Goal: Task Accomplishment & Management: Manage account settings

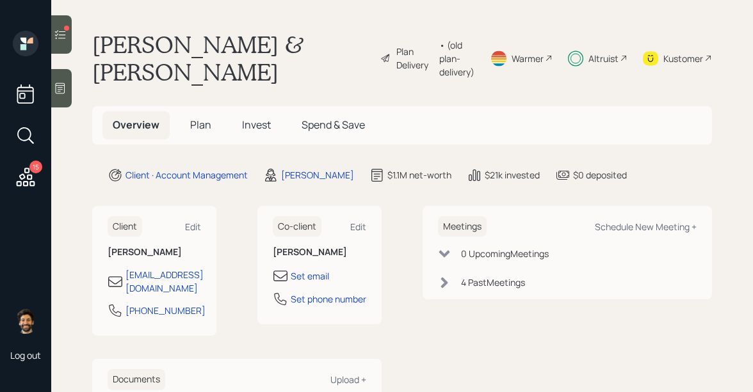
click at [66, 33] on icon at bounding box center [60, 34] width 13 height 13
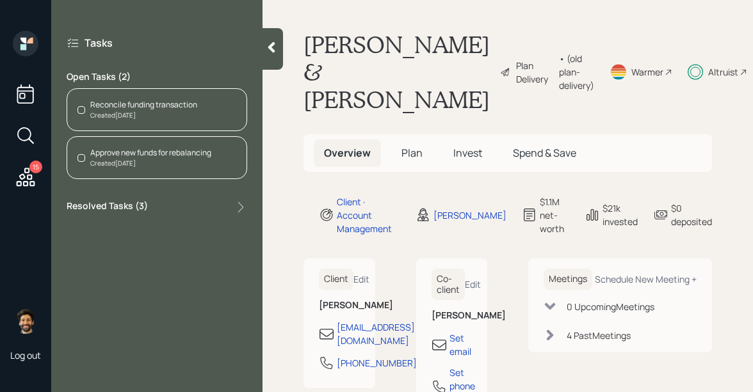
click at [178, 111] on div "Created [DATE]" at bounding box center [143, 116] width 107 height 10
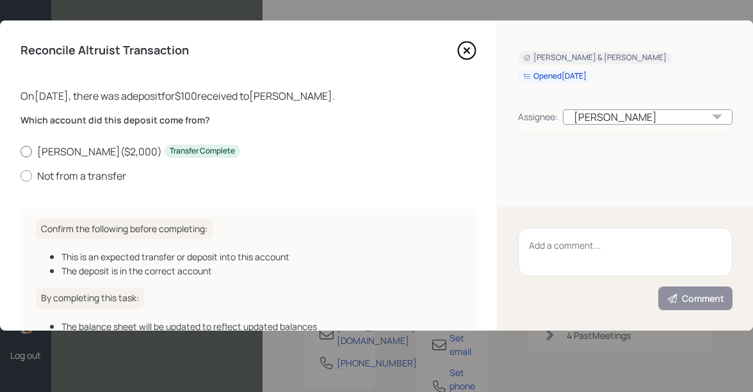
click at [95, 146] on label "[PERSON_NAME] ( $2,000 ) Transfer Complete" at bounding box center [248, 152] width 456 height 14
click at [20, 151] on input "[PERSON_NAME] ( $2,000 ) Transfer Complete" at bounding box center [20, 151] width 1 height 1
radio input "true"
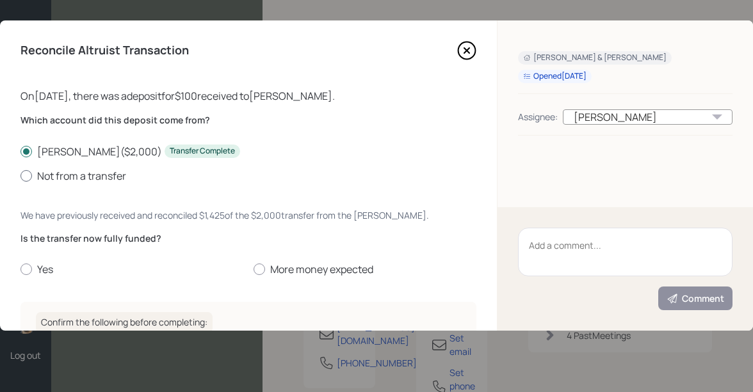
click at [76, 169] on label "Not from a transfer" at bounding box center [248, 176] width 456 height 14
click at [20, 175] on input "Not from a transfer" at bounding box center [20, 175] width 1 height 1
radio input "true"
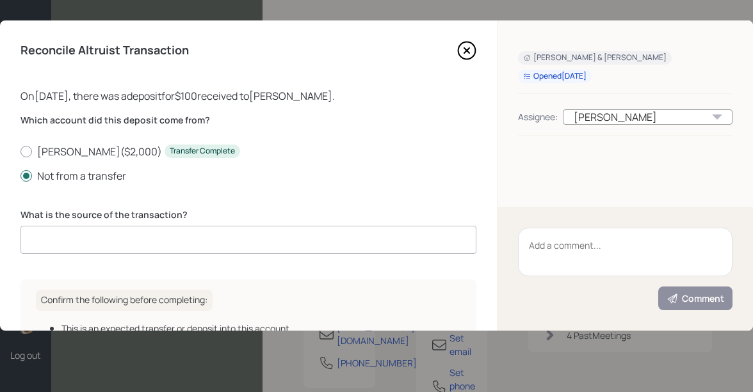
click at [84, 243] on input at bounding box center [248, 240] width 456 height 28
type input "cash"
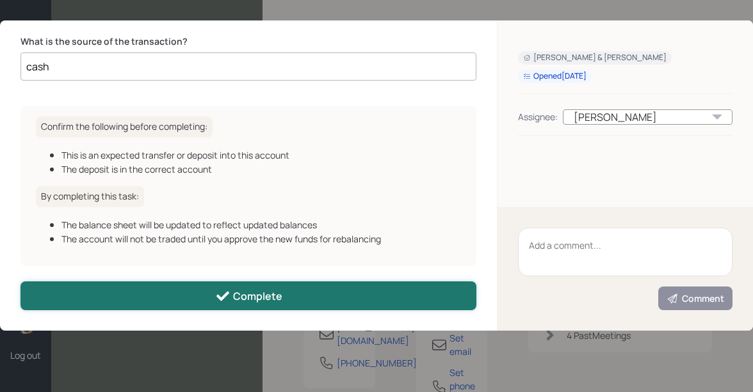
click at [72, 297] on button "Complete" at bounding box center [248, 296] width 456 height 29
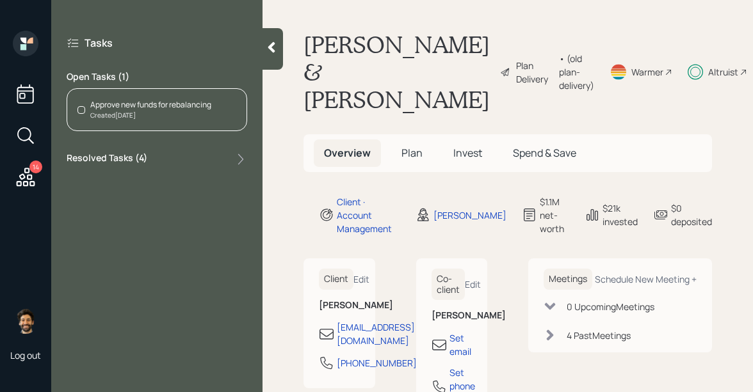
click at [142, 106] on div "Approve new funds for rebalancing" at bounding box center [150, 105] width 121 height 12
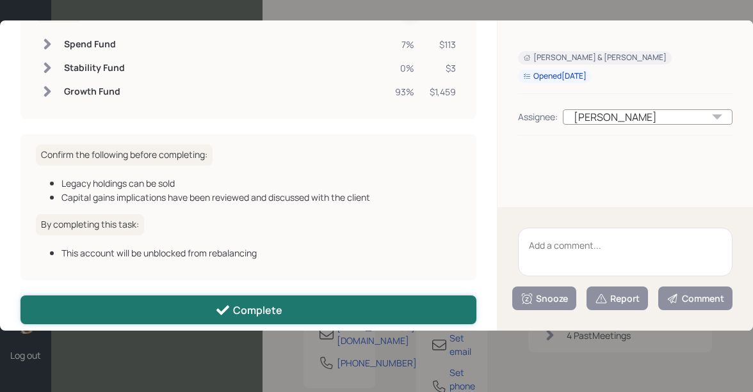
click at [127, 296] on button "Complete" at bounding box center [248, 310] width 456 height 29
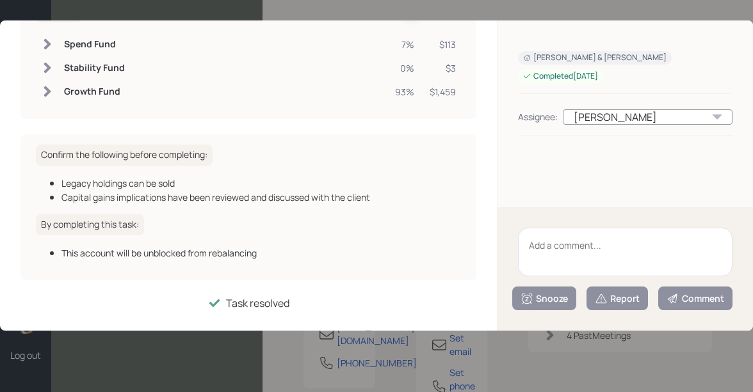
scroll to position [124, 0]
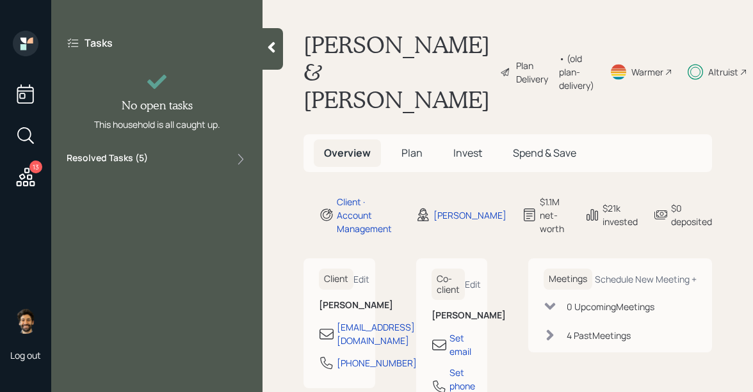
click at [22, 172] on icon at bounding box center [25, 177] width 23 height 23
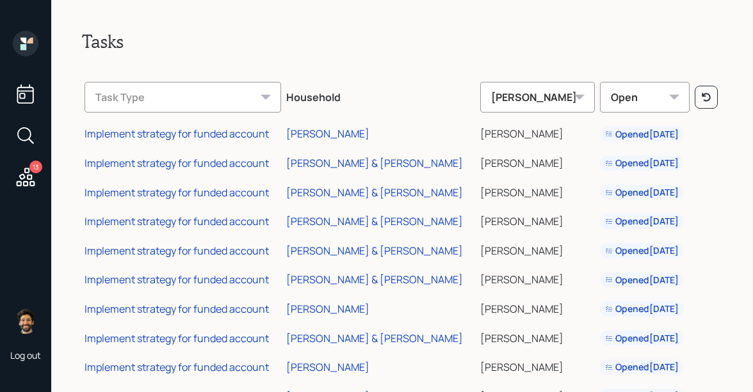
scroll to position [135, 0]
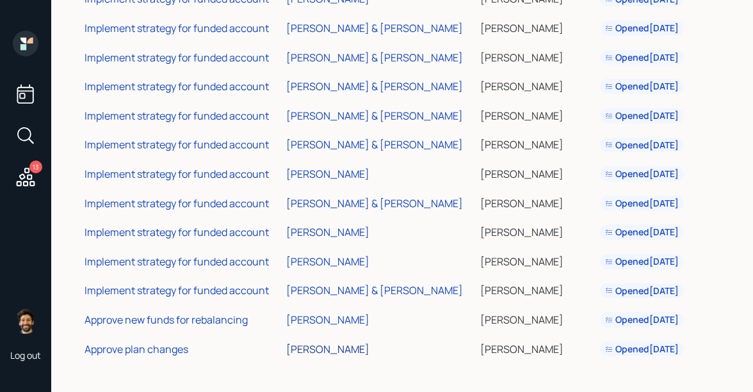
click at [321, 351] on div "[PERSON_NAME]" at bounding box center [327, 349] width 83 height 14
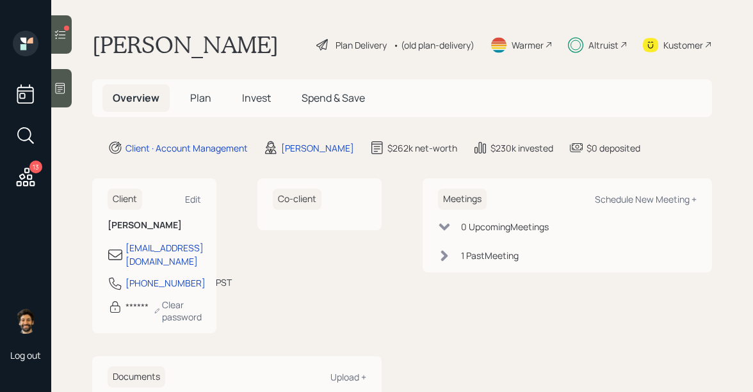
click at [60, 35] on icon at bounding box center [60, 34] width 11 height 9
